Goal: Check status: Check status

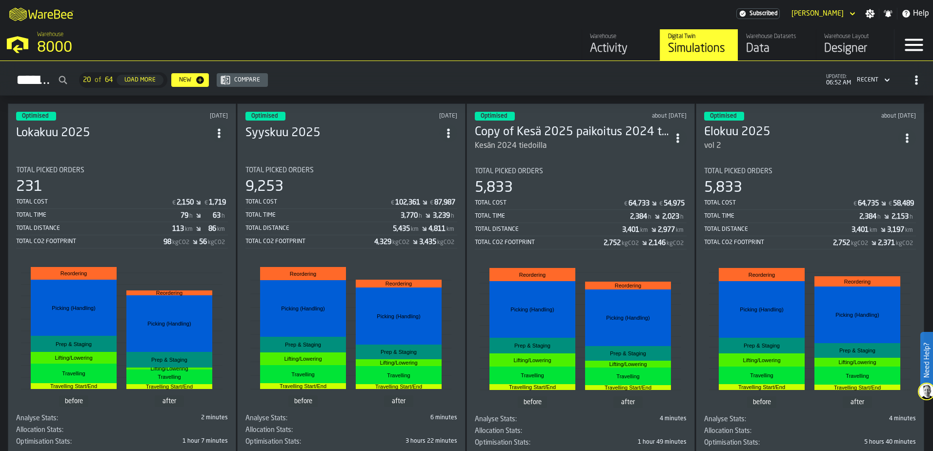
click at [185, 145] on header "Optimised [DATE] Lokakuu 2025" at bounding box center [122, 131] width 212 height 39
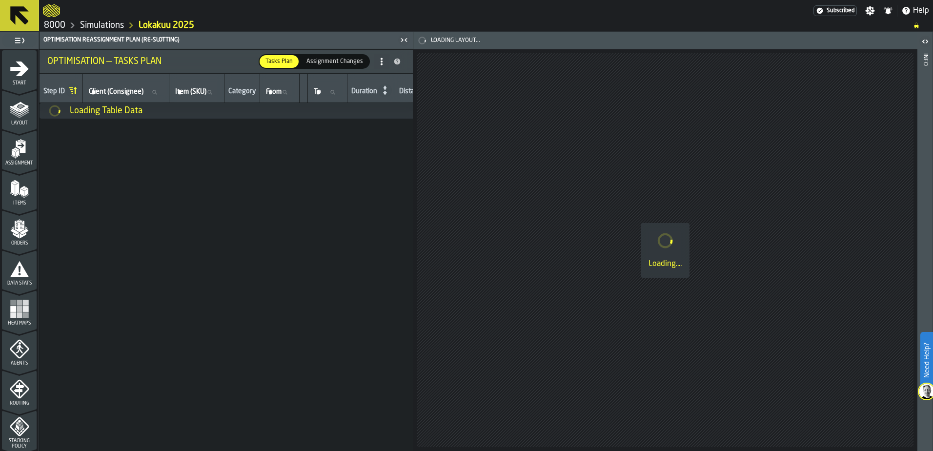
click at [181, 119] on div "Loading Table Data" at bounding box center [659, 111] width 1239 height 16
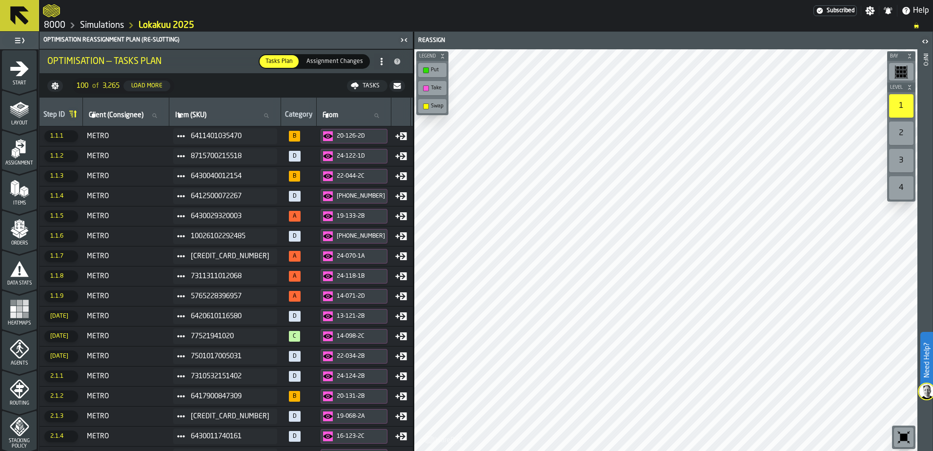
click at [289, 260] on span "A" at bounding box center [295, 256] width 12 height 11
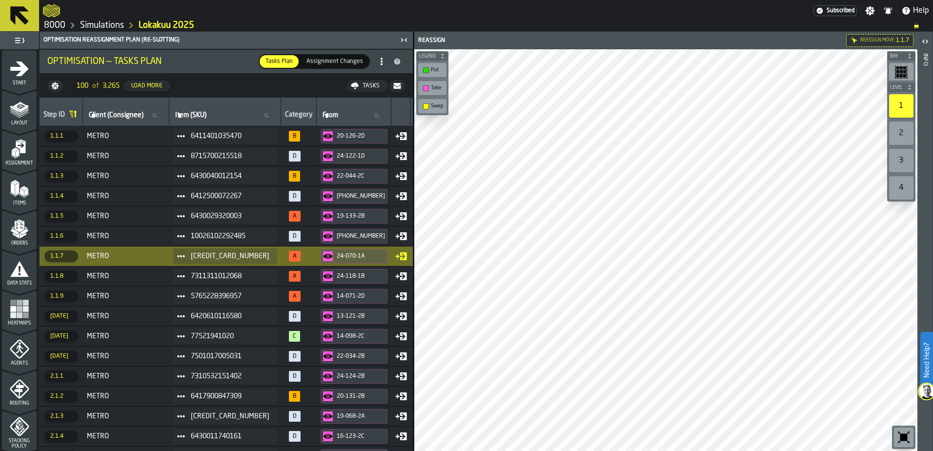
click at [60, 24] on link "8000" at bounding box center [54, 25] width 21 height 11
